Goal: Transaction & Acquisition: Obtain resource

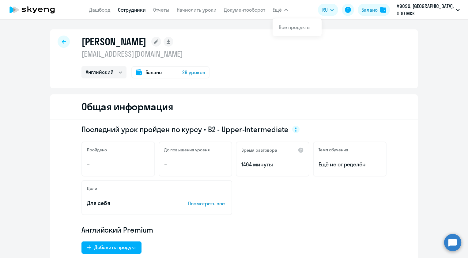
select select "english"
click at [61, 44] on div at bounding box center [64, 42] width 12 height 12
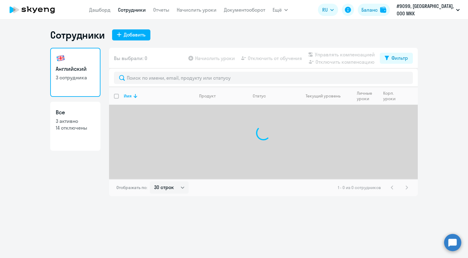
select select "30"
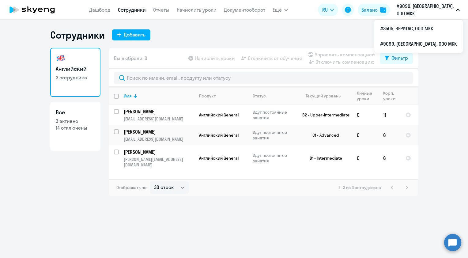
click at [427, 12] on p "#9099, [GEOGRAPHIC_DATA], ООО МКК" at bounding box center [425, 9] width 57 height 15
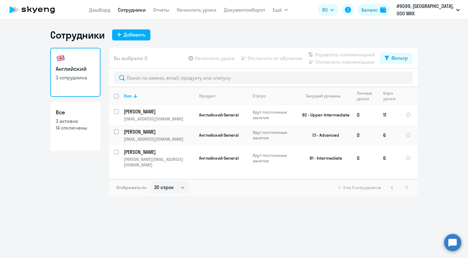
click at [426, 13] on button "#9099, [GEOGRAPHIC_DATA], ООО МКК" at bounding box center [428, 9] width 69 height 15
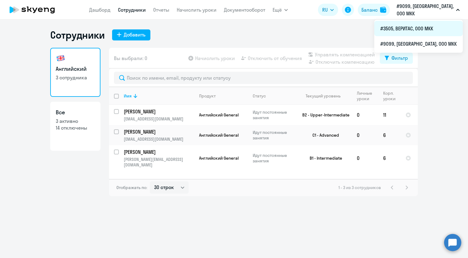
click at [423, 26] on li "#3505, ВЕРИТАС, ООО МКК" at bounding box center [419, 28] width 89 height 15
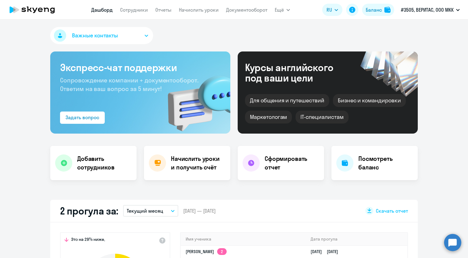
select select "30"
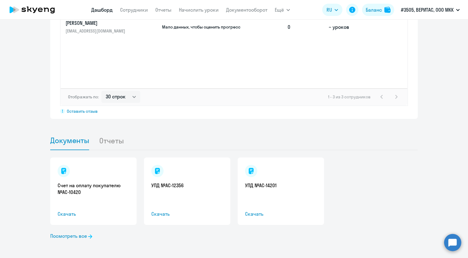
scroll to position [348, 0]
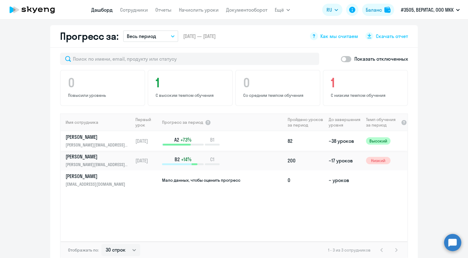
click at [109, 137] on p "[PERSON_NAME]" at bounding box center [97, 137] width 63 height 7
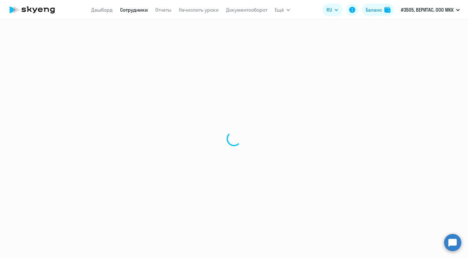
select select "english"
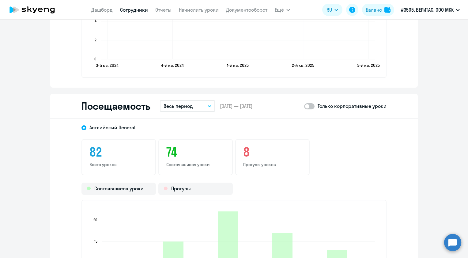
scroll to position [736, 0]
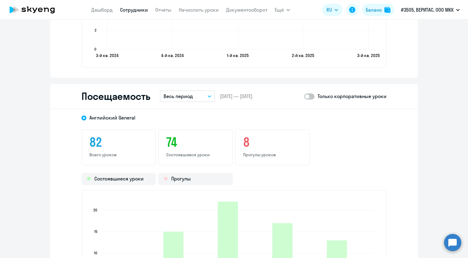
click at [203, 91] on button "Весь период" at bounding box center [187, 96] width 55 height 12
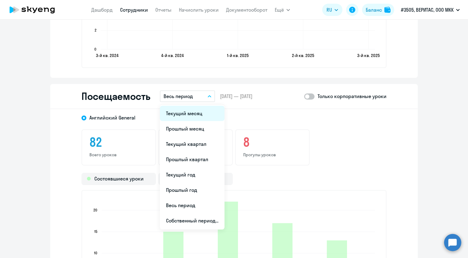
click at [195, 111] on li "Текущий месяц" at bounding box center [192, 113] width 65 height 15
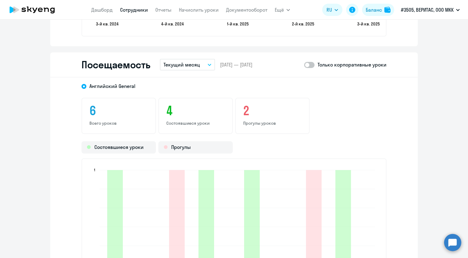
scroll to position [761, 0]
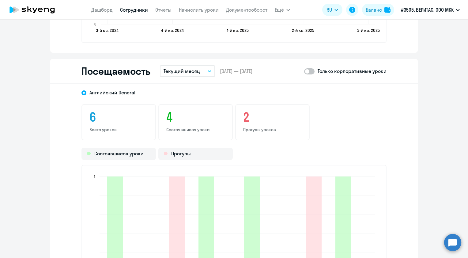
click at [182, 73] on p "Текущий месяц" at bounding box center [182, 70] width 36 height 7
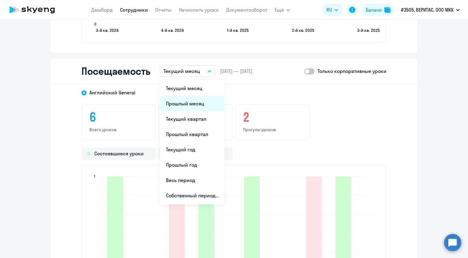
click at [183, 103] on li "Прошлый месяц" at bounding box center [192, 103] width 65 height 15
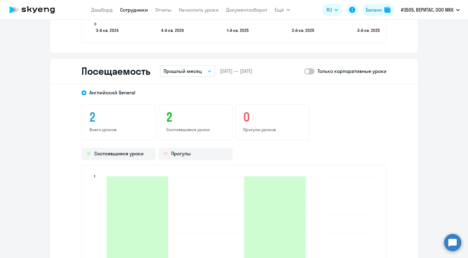
click at [186, 71] on p "Прошлый месяц" at bounding box center [183, 70] width 38 height 7
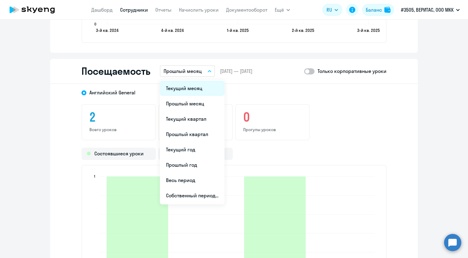
click at [185, 84] on li "Текущий месяц" at bounding box center [192, 88] width 65 height 15
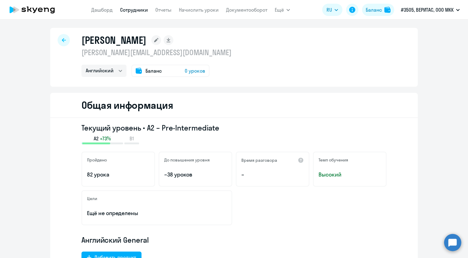
scroll to position [0, 0]
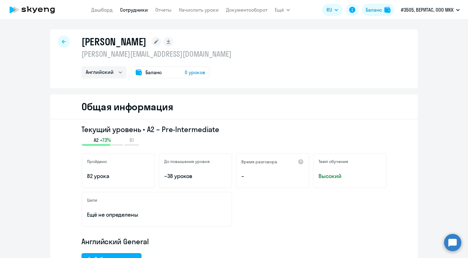
click at [185, 72] on span "0 уроков" at bounding box center [195, 72] width 21 height 7
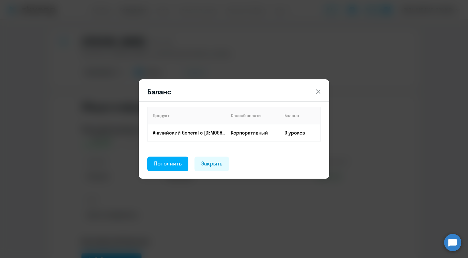
drag, startPoint x: 302, startPoint y: 87, endPoint x: 309, endPoint y: 90, distance: 7.7
click at [302, 88] on header "Баланс" at bounding box center [234, 92] width 191 height 10
click at [312, 92] on header "Баланс" at bounding box center [234, 92] width 191 height 10
click at [314, 92] on button at bounding box center [318, 92] width 12 height 12
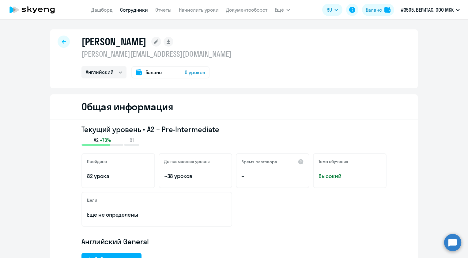
click at [144, 12] on link "Сотрудники" at bounding box center [134, 10] width 28 height 6
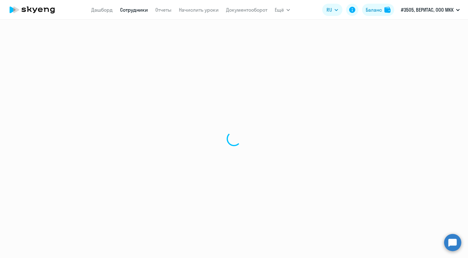
select select "30"
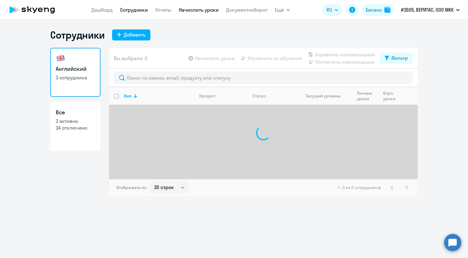
click at [194, 12] on link "Начислить уроки" at bounding box center [199, 10] width 40 height 6
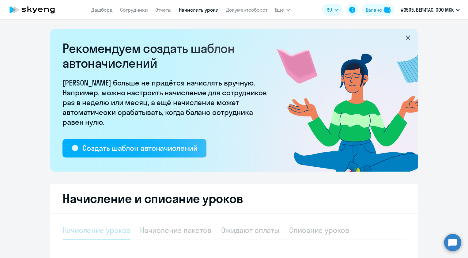
select select "10"
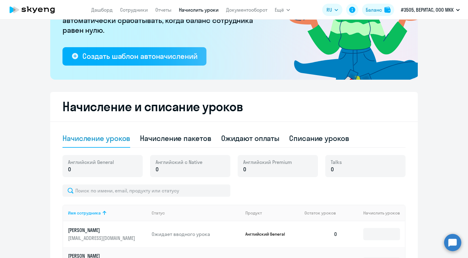
scroll to position [184, 0]
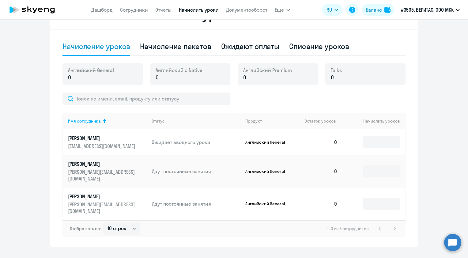
click at [334, 169] on td "0" at bounding box center [321, 171] width 43 height 33
click at [384, 171] on input at bounding box center [382, 171] width 37 height 12
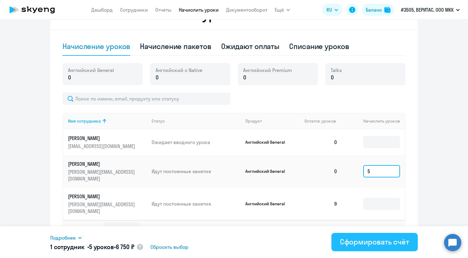
type input "5"
click at [411, 239] on button "Сформировать счёт" at bounding box center [375, 242] width 86 height 18
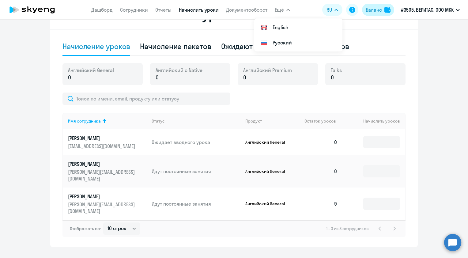
click at [386, 10] on img at bounding box center [388, 10] width 6 height 6
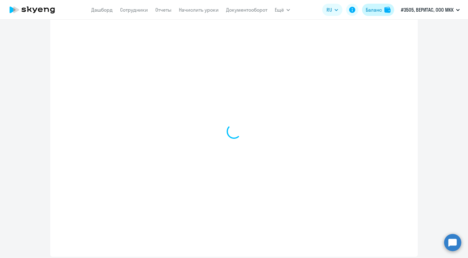
select select "english_adult_not_native_speaker"
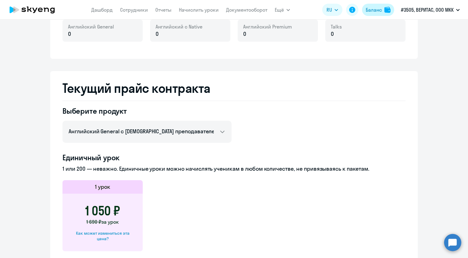
scroll to position [193, 0]
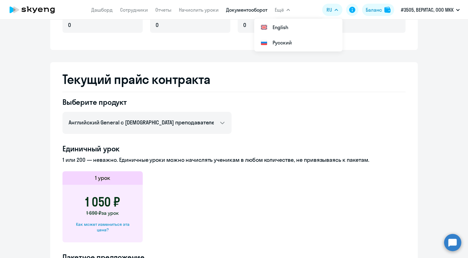
click at [251, 9] on link "Документооборот" at bounding box center [246, 10] width 41 height 6
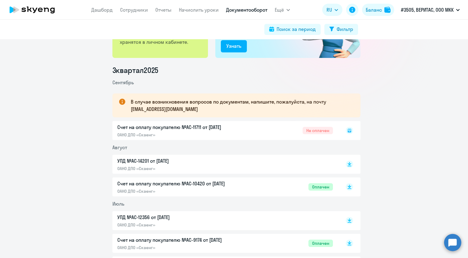
scroll to position [61, 0]
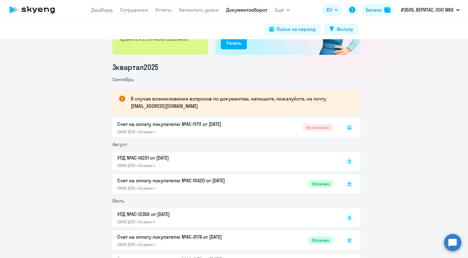
click at [303, 131] on div "Счет на оплату покупателю №AC-11711 от [DATE] ОАНО ДПО «Скаенг» Не оплачен" at bounding box center [237, 127] width 248 height 19
click at [347, 128] on rect at bounding box center [349, 127] width 7 height 7
click at [349, 127] on icon at bounding box center [350, 127] width 2 height 0
click at [207, 124] on div "Счет на оплату покупателю №AC-11711 от [DATE] ОАНО ДПО «Скаенг» Не оплачен" at bounding box center [237, 127] width 248 height 19
drag, startPoint x: 204, startPoint y: 121, endPoint x: 317, endPoint y: 132, distance: 113.7
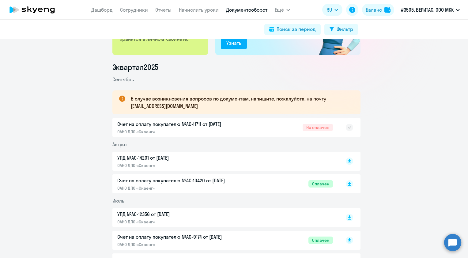
click at [205, 122] on div "Счет на оплату покупателю №AC-11711 от [DATE] ОАНО ДПО «Скаенг» Не оплачен" at bounding box center [237, 127] width 248 height 19
click at [348, 128] on icon at bounding box center [349, 127] width 3 height 2
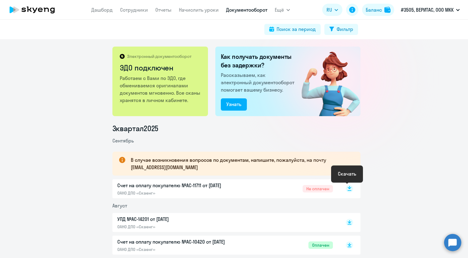
click at [348, 188] on icon at bounding box center [350, 187] width 4 height 3
